Goal: Check status: Check status

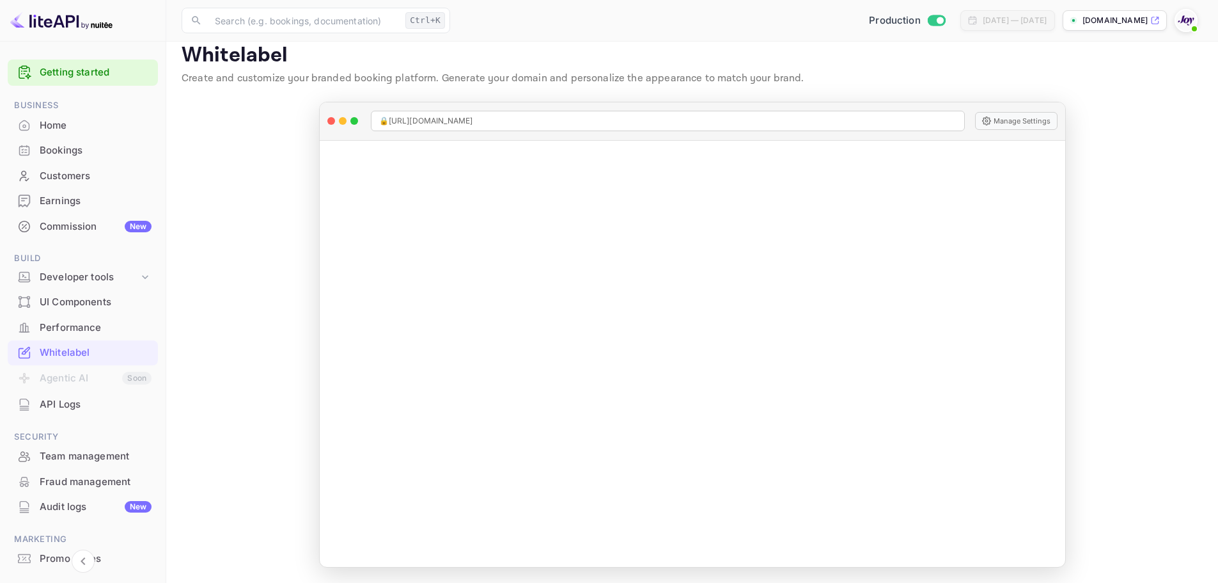
click at [91, 353] on div "Whitelabel" at bounding box center [96, 352] width 112 height 15
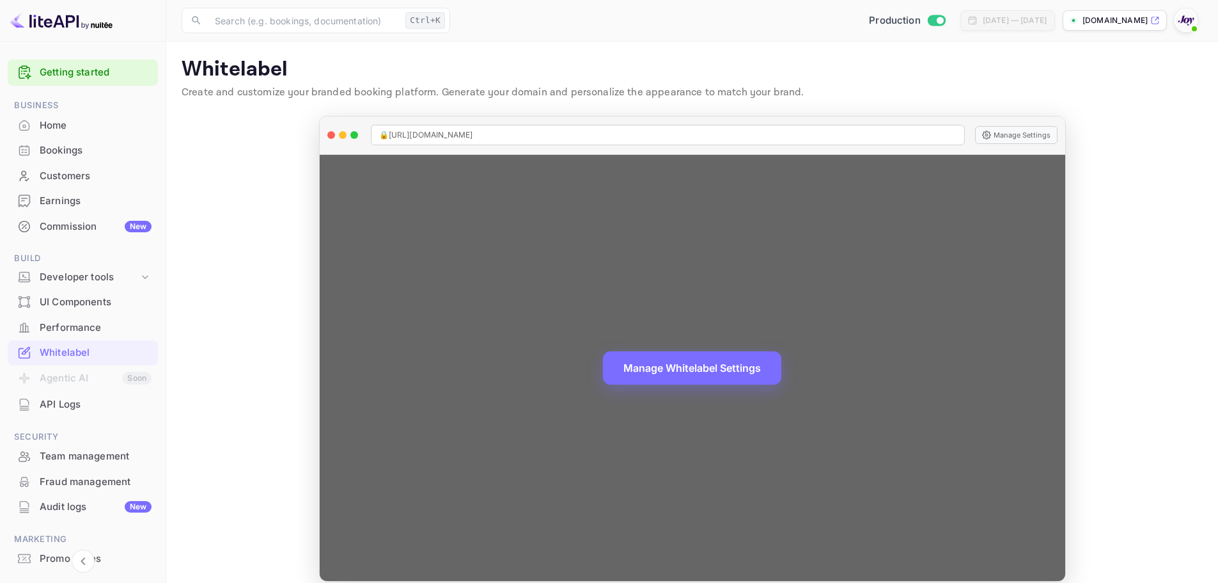
click at [730, 345] on div "Manage Whitelabel Settings" at bounding box center [693, 368] width 746 height 427
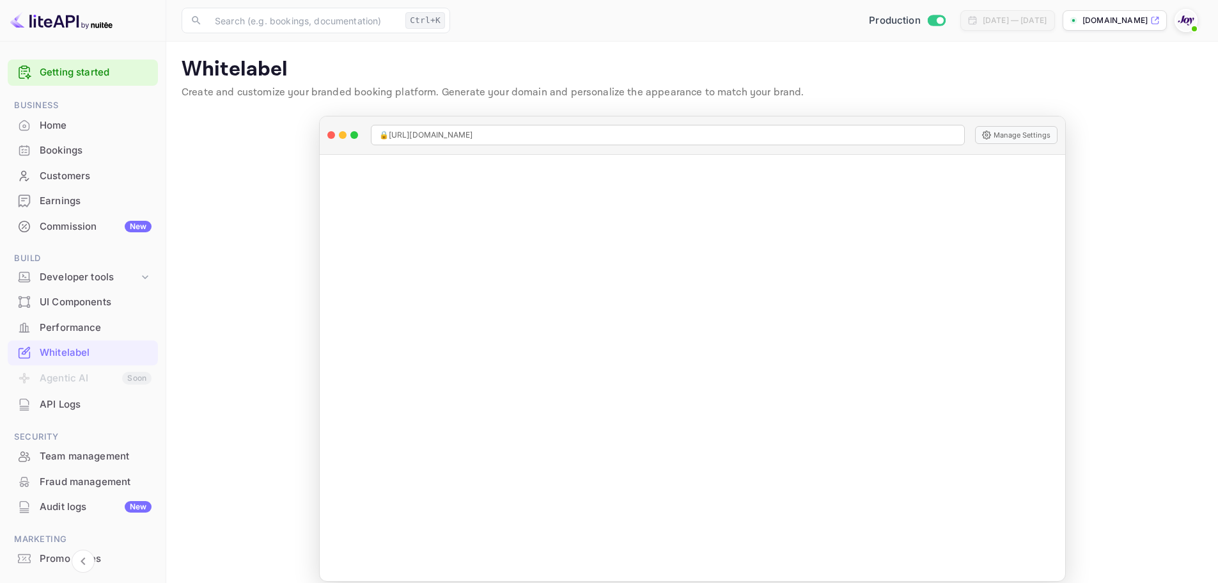
click at [62, 147] on div "Bookings" at bounding box center [96, 150] width 112 height 15
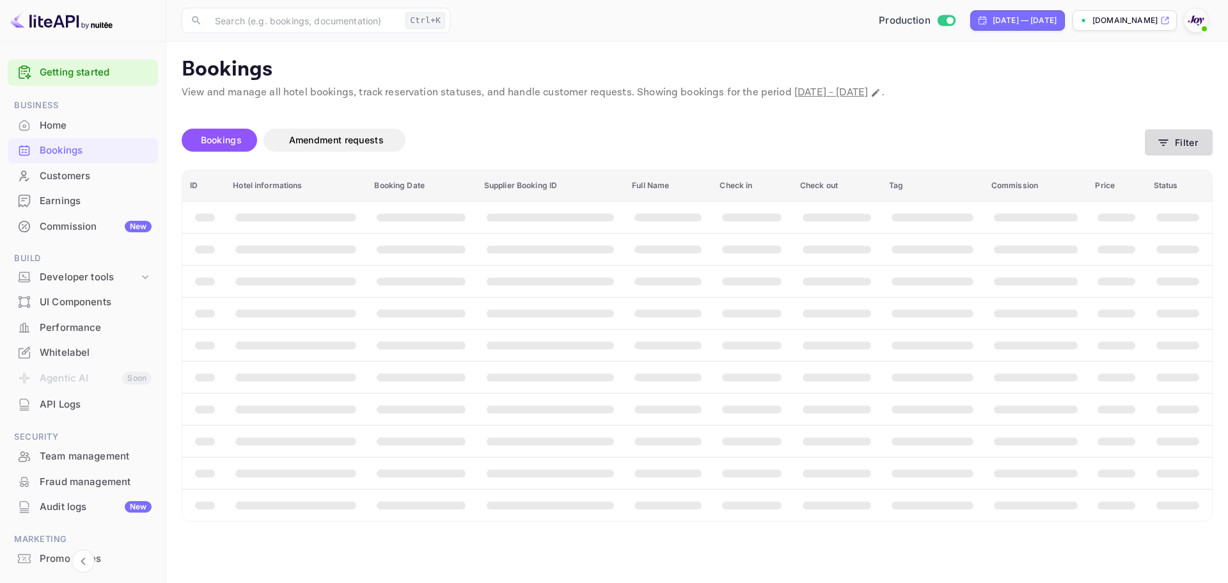
click at [1207, 145] on button "Filter" at bounding box center [1179, 142] width 68 height 26
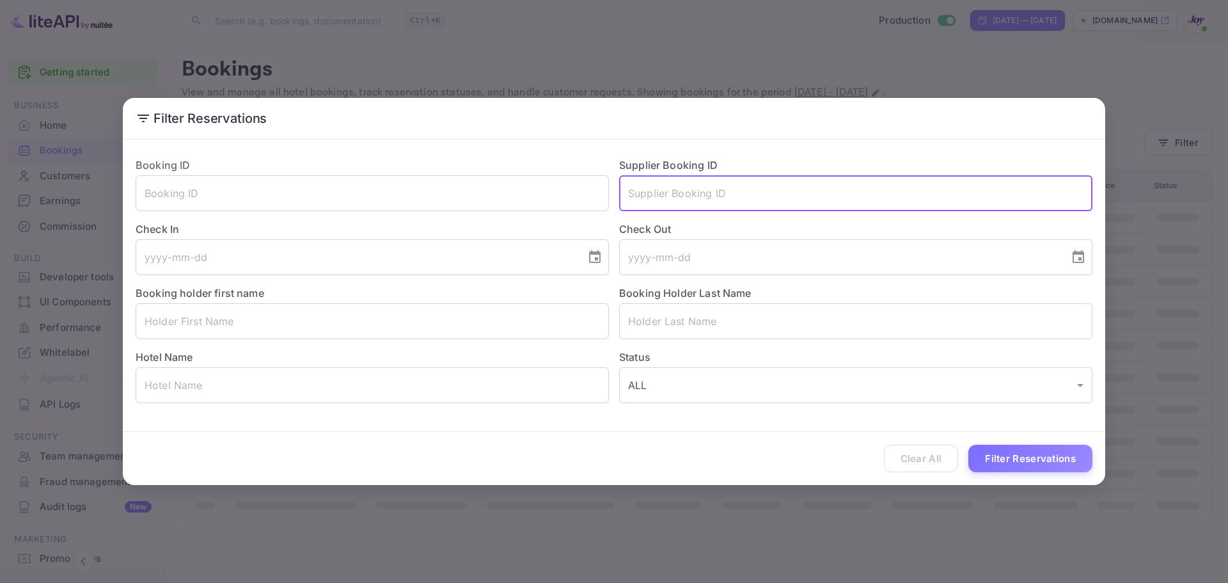
click at [725, 189] on input "text" at bounding box center [855, 193] width 473 height 36
paste input "6828302"
type input "6828302"
click at [968, 444] on button "Filter Reservations" at bounding box center [1030, 457] width 124 height 27
